Goal: Find specific page/section: Find specific page/section

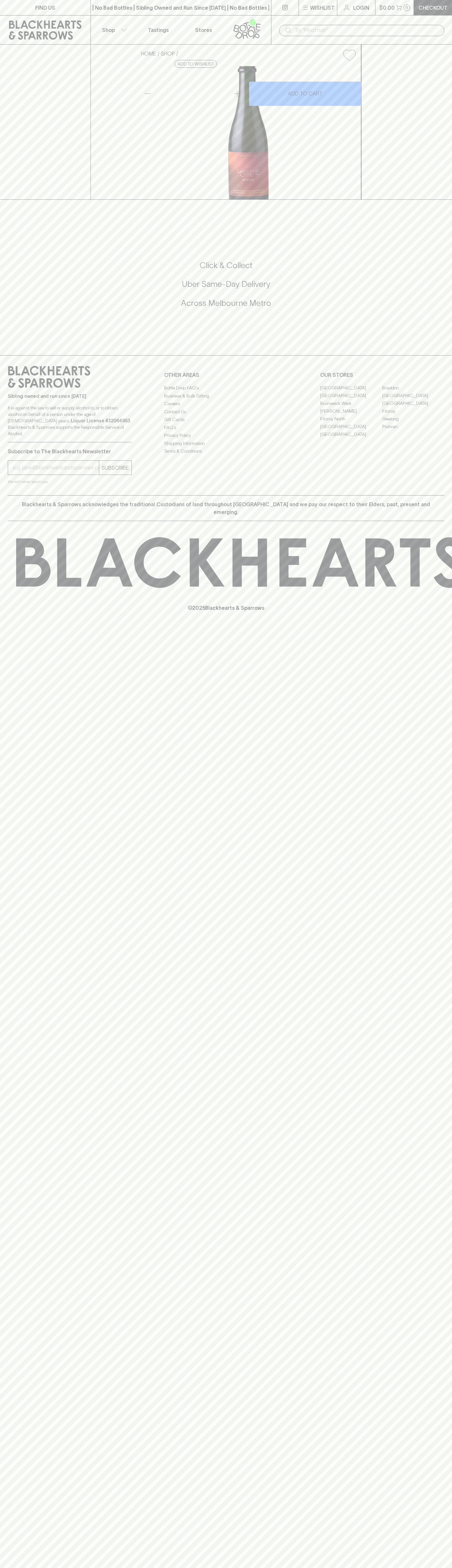
click at [351, 422] on link "Fitzroy North" at bounding box center [351, 419] width 62 height 8
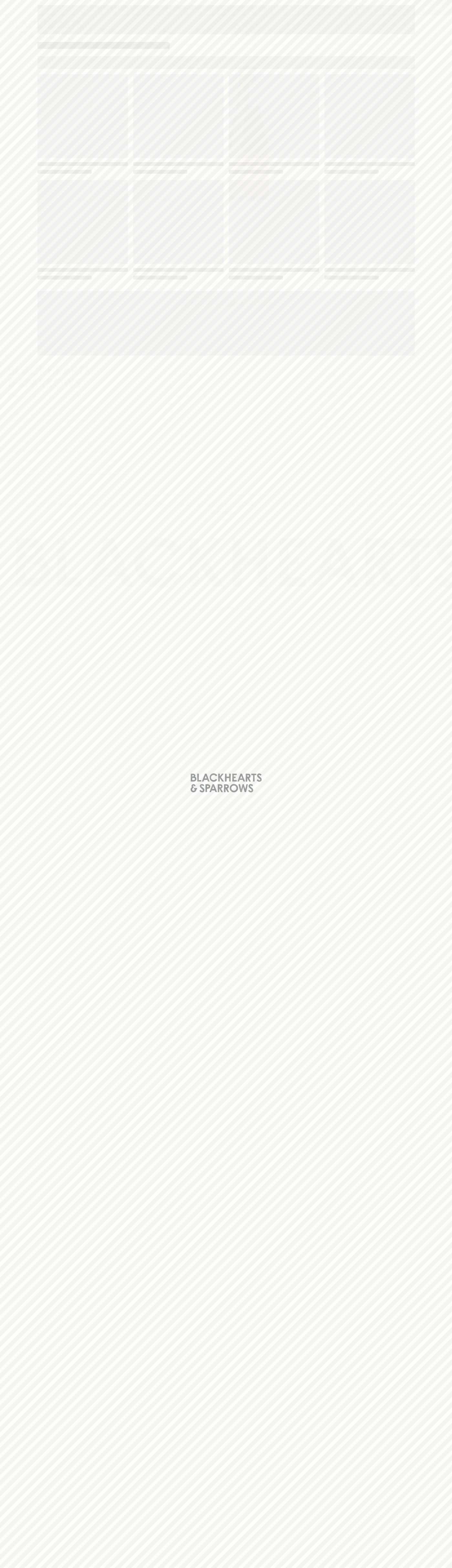
click at [307, 211] on span "Loading" at bounding box center [274, 222] width 90 height 84
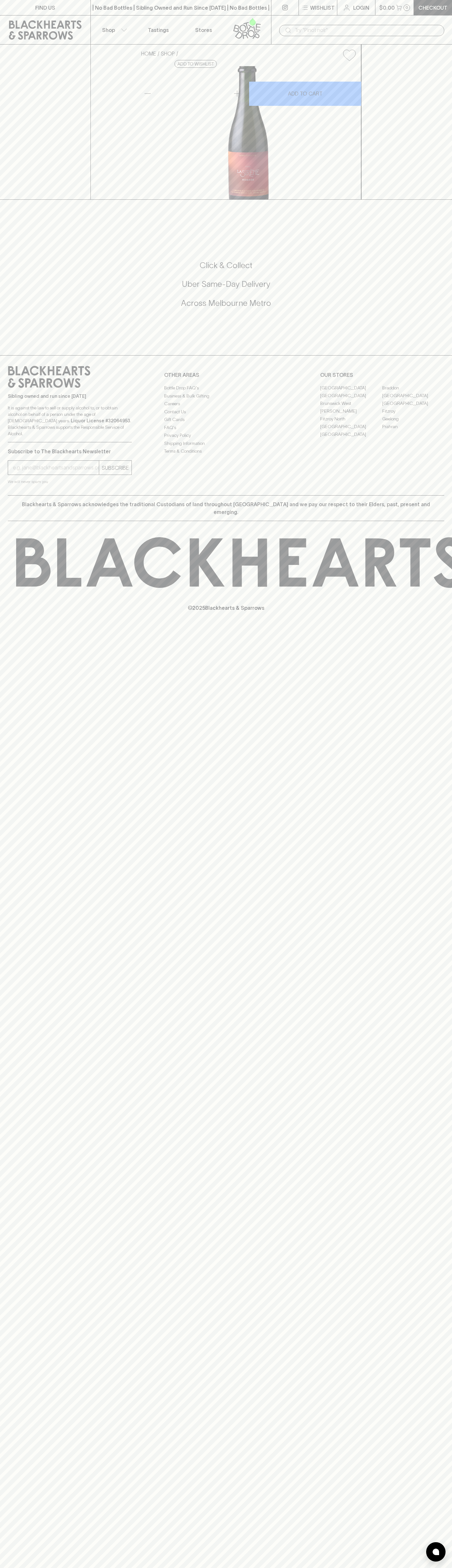
click at [80, 9] on link "FIND US" at bounding box center [45, 7] width 90 height 15
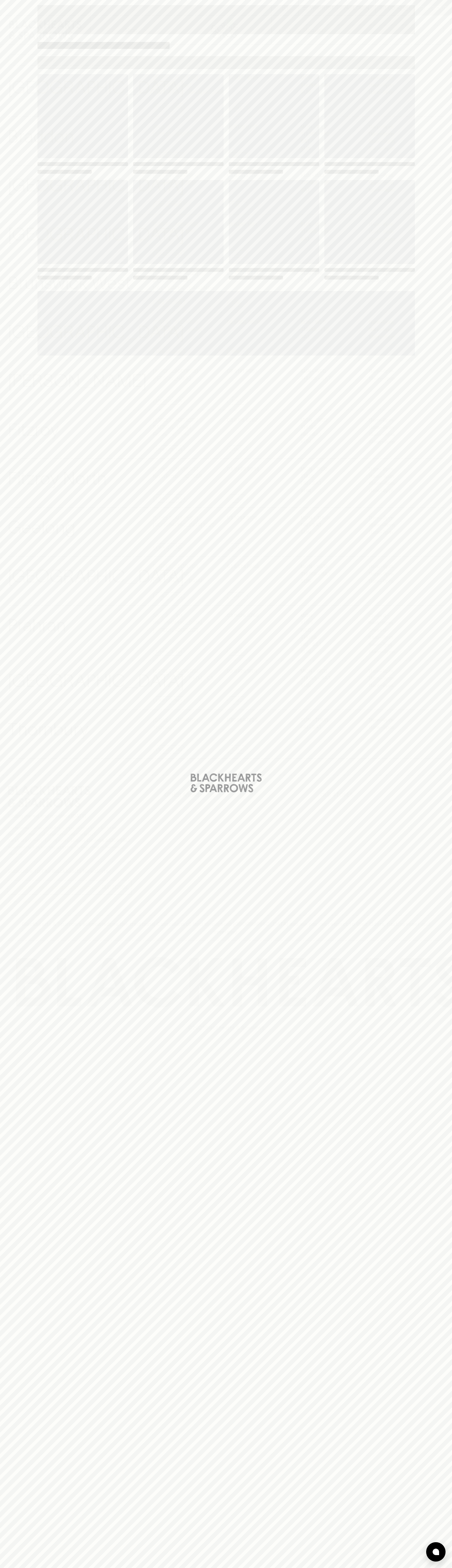
click at [451, 242] on div "Loading" at bounding box center [226, 784] width 452 height 1568
click at [428, 1567] on html "⠀ ⠀ Wishlist Login $0.00 0 Checkout Shop ​ ​ [GEOGRAPHIC_DATA] View Store Detai…" at bounding box center [226, 784] width 452 height 1568
click at [19, 1119] on div "Loading" at bounding box center [226, 784] width 452 height 1568
